Goal: Task Accomplishment & Management: Manage account settings

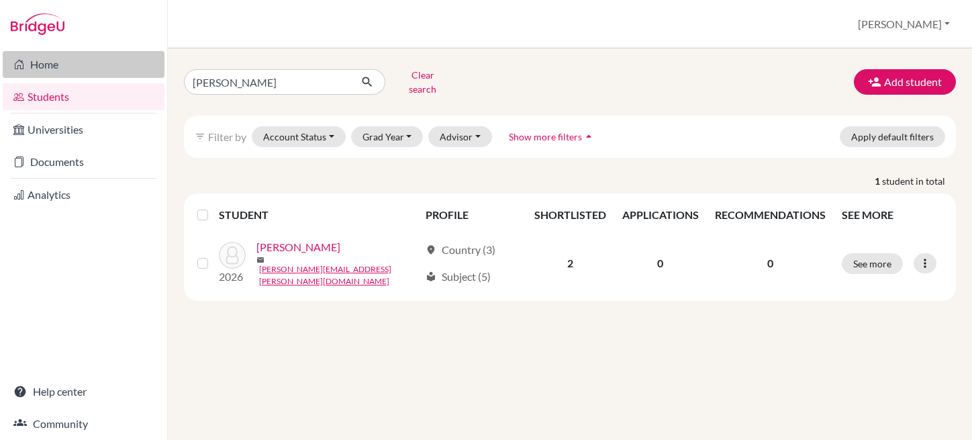
click at [58, 73] on link "Home" at bounding box center [84, 64] width 162 height 27
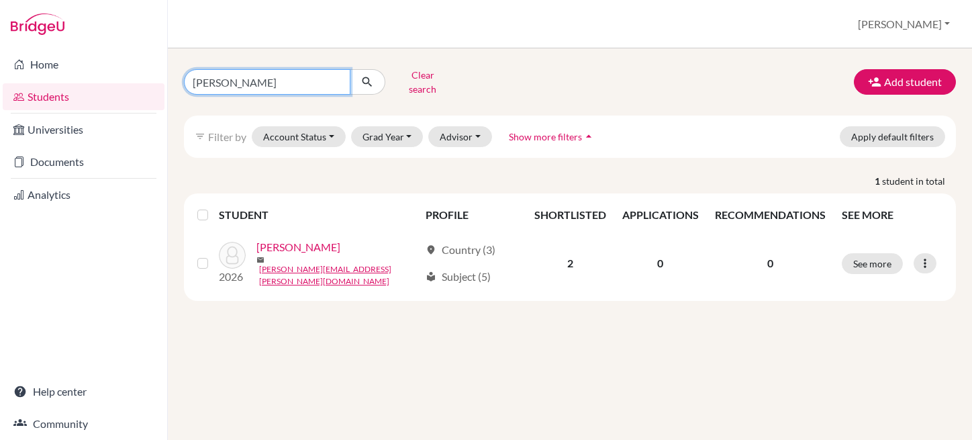
drag, startPoint x: 257, startPoint y: 78, endPoint x: 138, endPoint y: 78, distance: 118.8
click at [138, 78] on div "Home Students Universities Documents Analytics Help center Community Students o…" at bounding box center [486, 220] width 972 height 440
type input "sof"
click at [370, 79] on icon "submit" at bounding box center [366, 81] width 13 height 13
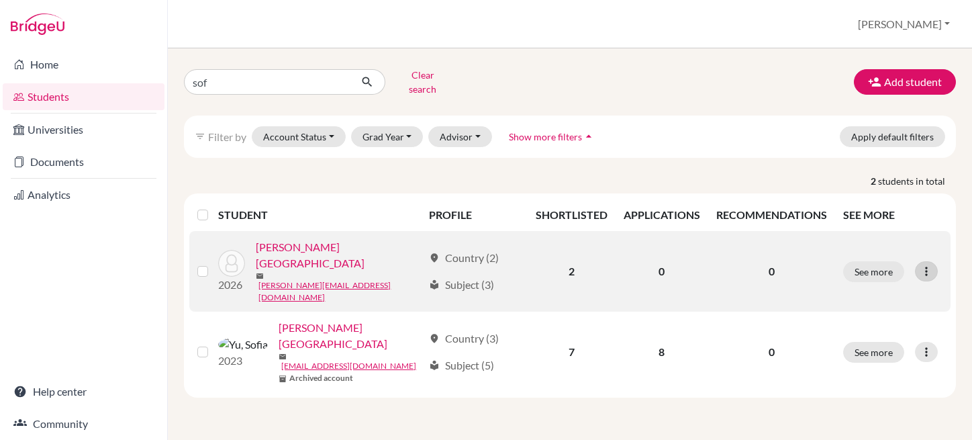
click at [926, 264] on icon at bounding box center [925, 270] width 13 height 13
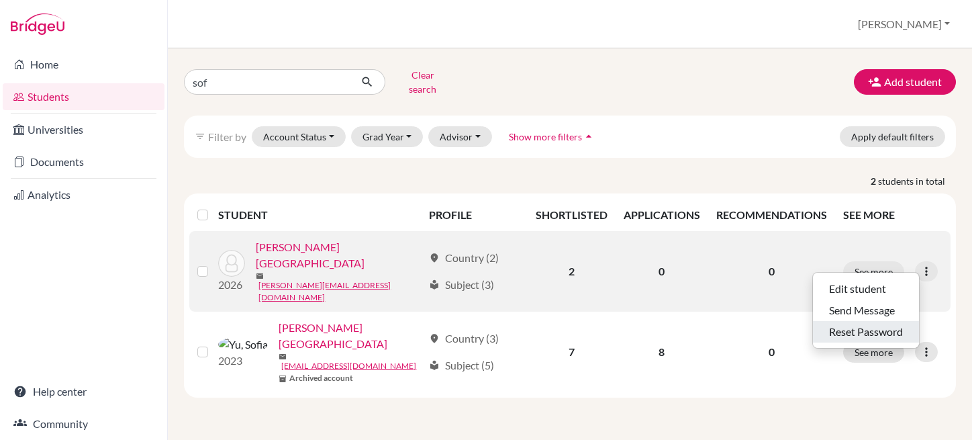
click at [861, 324] on button "Reset Password" at bounding box center [866, 331] width 106 height 21
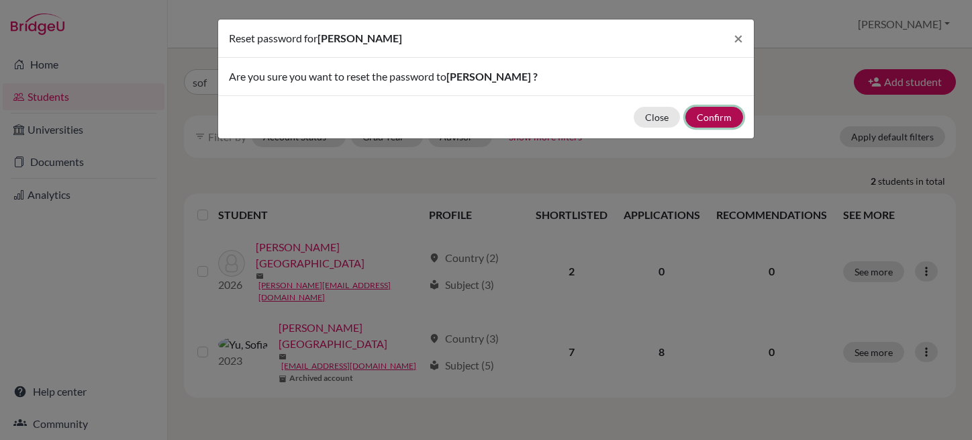
click at [715, 119] on button "Confirm" at bounding box center [714, 117] width 58 height 21
